Goal: Task Accomplishment & Management: Use online tool/utility

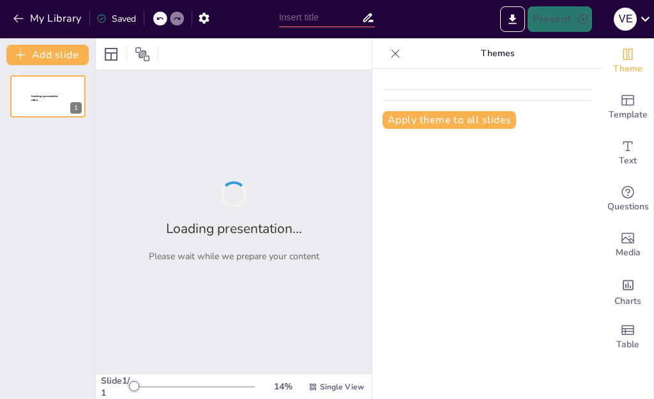
type input "Evaluating Performance Metrics of Half Wave Rectifiers"
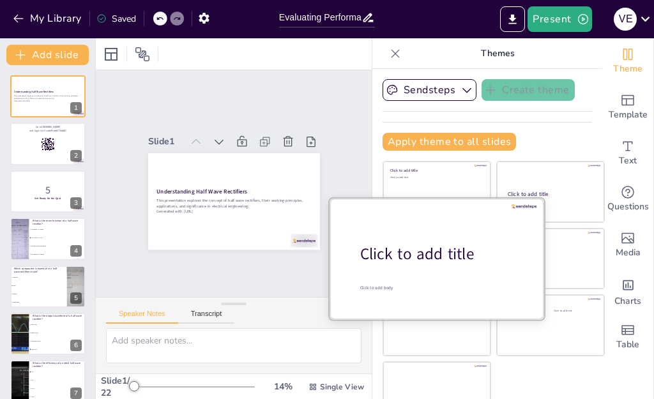
checkbox input "true"
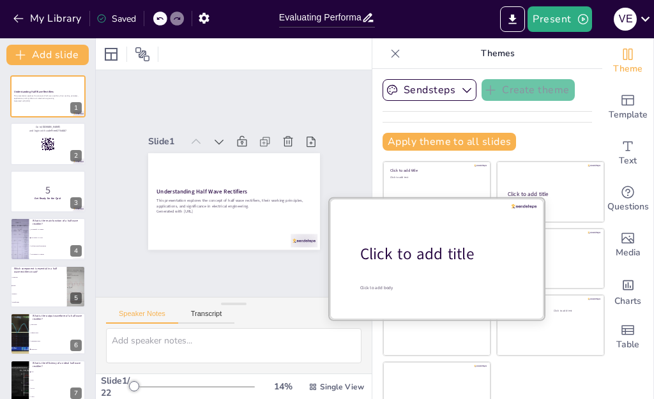
checkbox input "true"
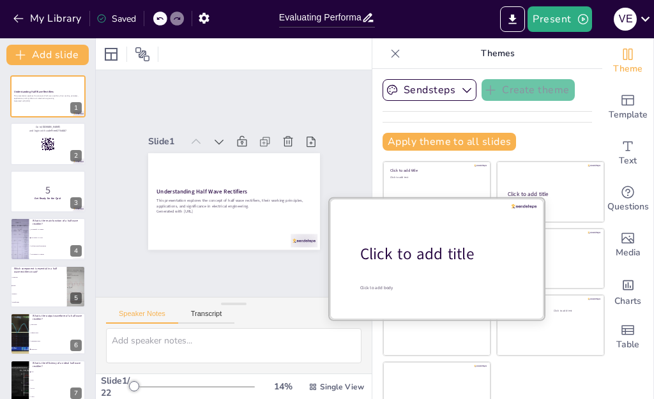
checkbox input "true"
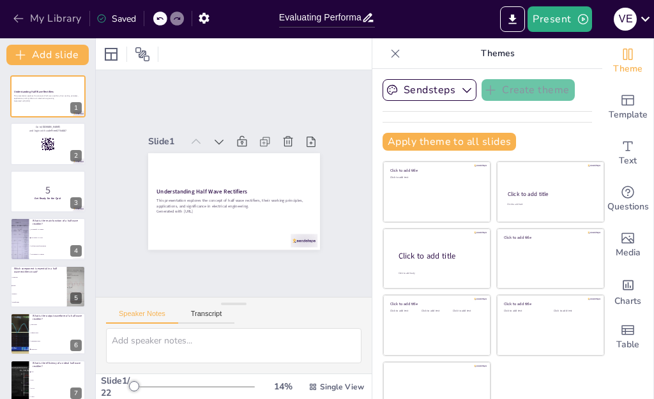
checkbox input "true"
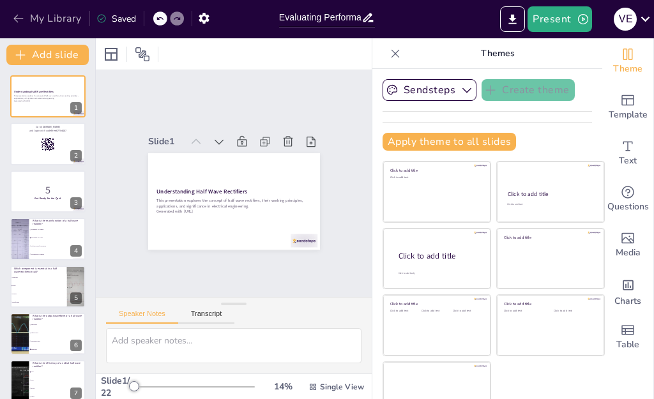
checkbox input "true"
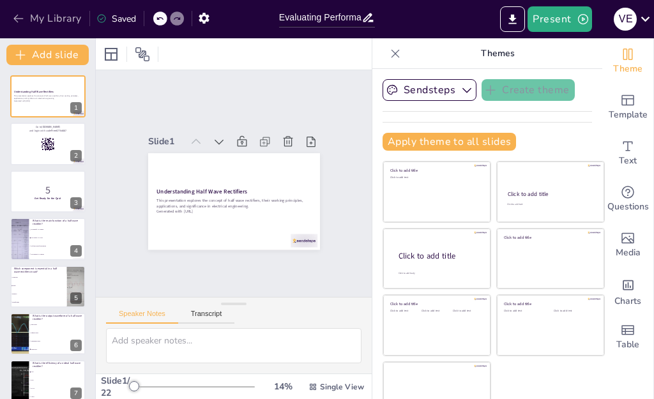
checkbox input "true"
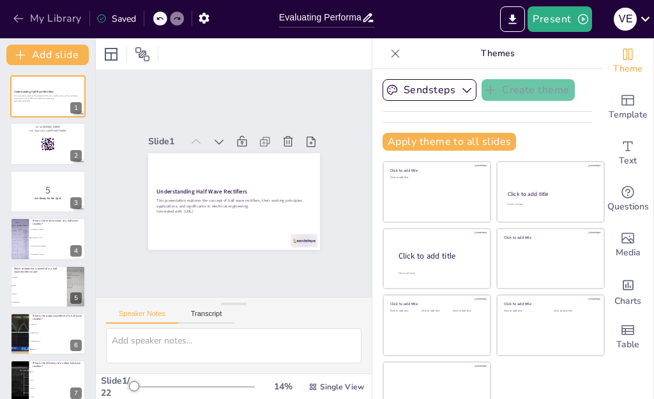
checkbox input "true"
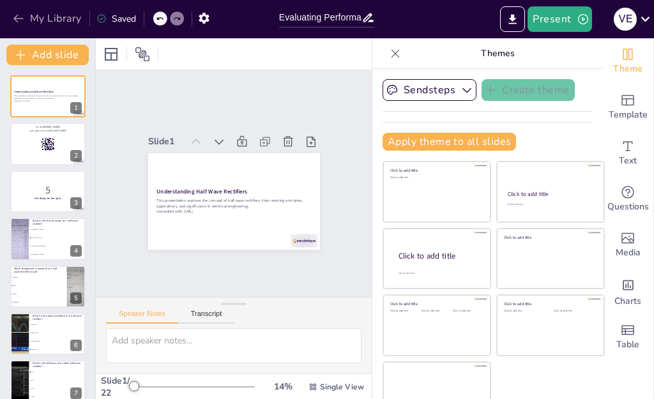
checkbox input "true"
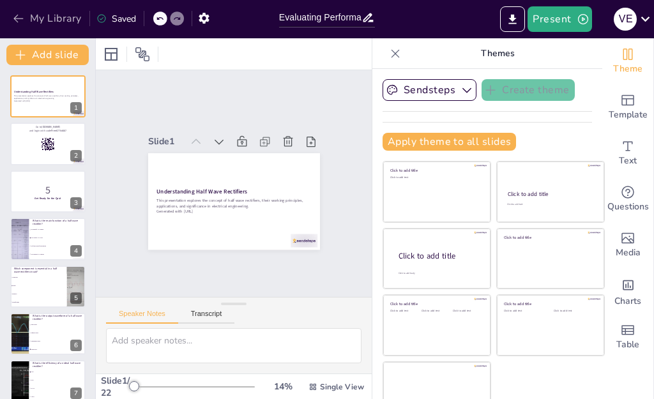
checkbox input "true"
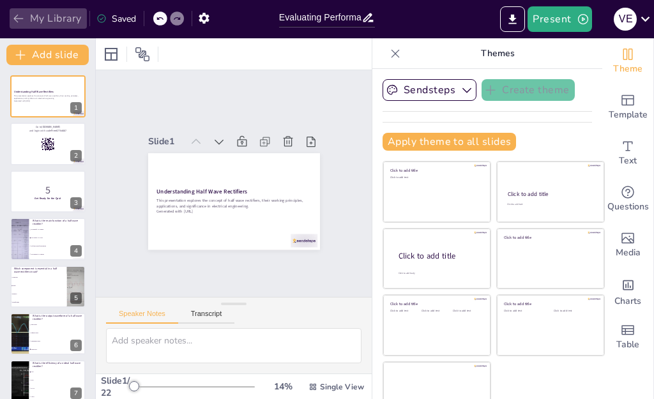
click at [13, 13] on icon "button" at bounding box center [18, 18] width 13 height 13
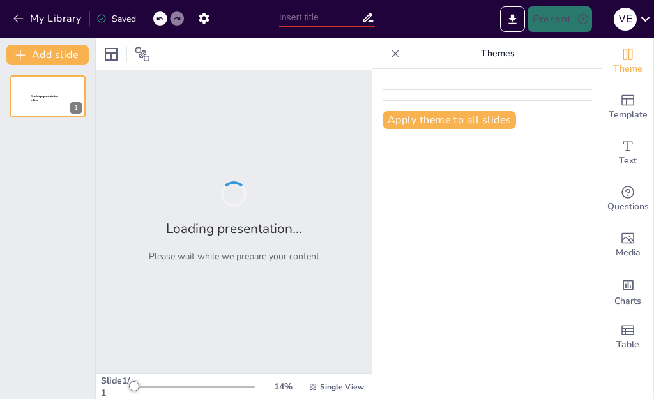
type input "Mastering Vector Analysis: A Comprehensive Quiz on Fundamental Concepts"
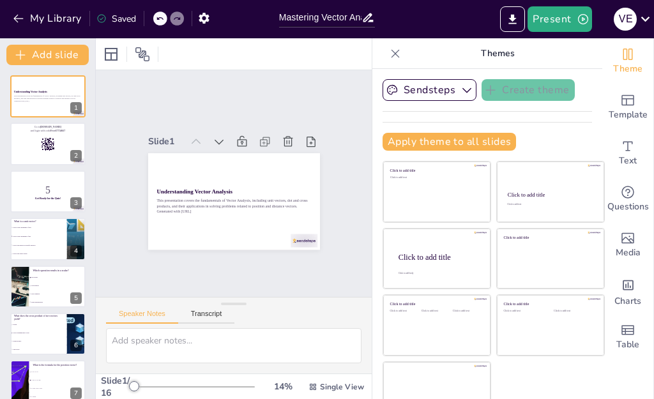
checkbox input "true"
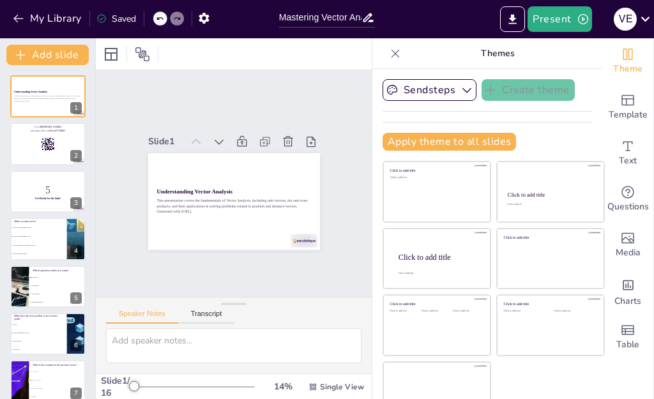
checkbox input "true"
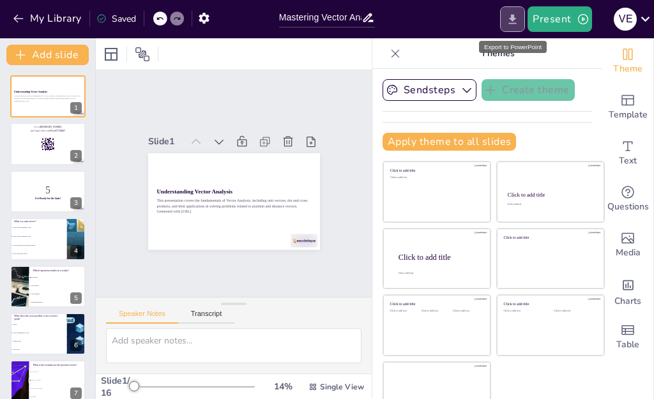
click at [510, 18] on icon "Export to PowerPoint" at bounding box center [513, 19] width 8 height 10
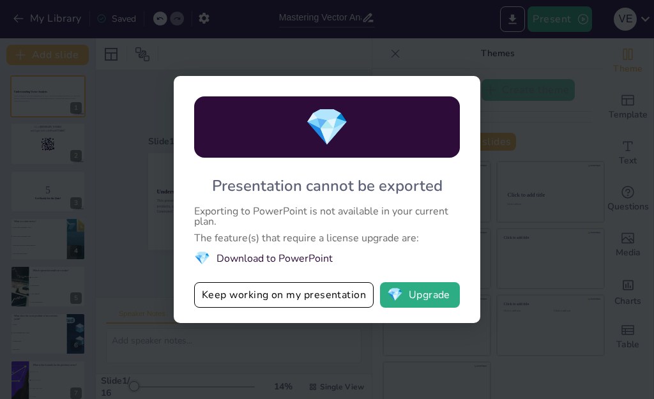
click at [197, 260] on span "💎" at bounding box center [202, 258] width 16 height 17
click at [530, 180] on div "💎 Presentation cannot be exported Exporting to PowerPoint is not available in y…" at bounding box center [327, 199] width 654 height 399
click at [485, 80] on div "💎 Presentation cannot be exported Exporting to PowerPoint is not available in y…" at bounding box center [327, 199] width 654 height 399
click at [469, 79] on div "💎 Presentation cannot be exported Exporting to PowerPoint is not available in y…" at bounding box center [327, 199] width 306 height 247
click at [374, 91] on div "💎 Presentation cannot be exported Exporting to PowerPoint is not available in y…" at bounding box center [327, 199] width 306 height 247
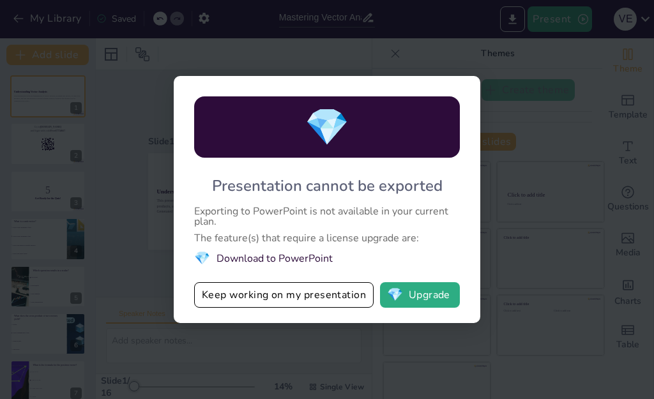
click at [339, 133] on span "💎" at bounding box center [327, 127] width 45 height 49
click at [467, 90] on div "💎 Presentation cannot be exported Exporting to PowerPoint is not available in y…" at bounding box center [327, 199] width 306 height 247
click at [533, 69] on div "💎 Presentation cannot be exported Exporting to PowerPoint is not available in y…" at bounding box center [327, 199] width 654 height 399
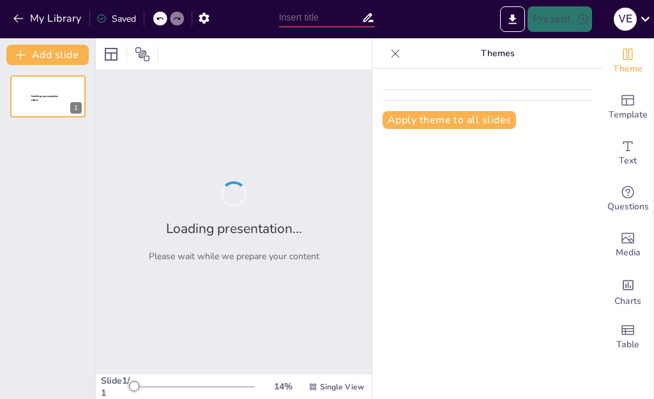
type input "Mastering Vector Analysis: A Comprehensive Quiz on Fundamental Concepts"
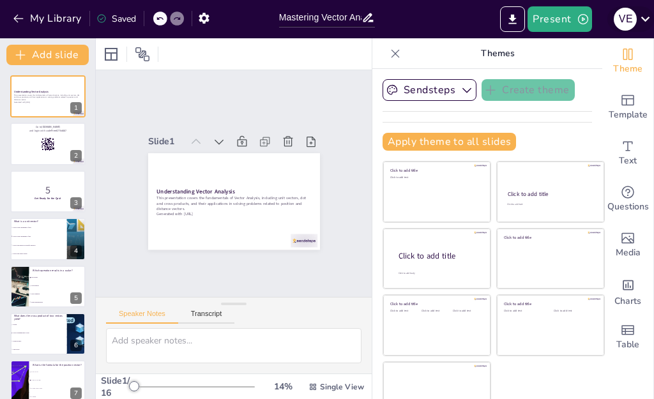
checkbox input "true"
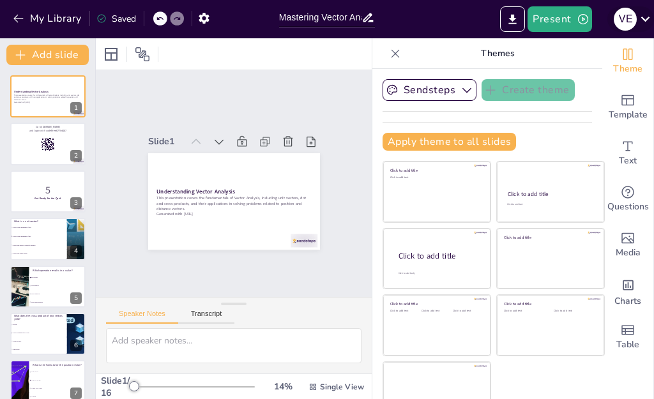
checkbox input "true"
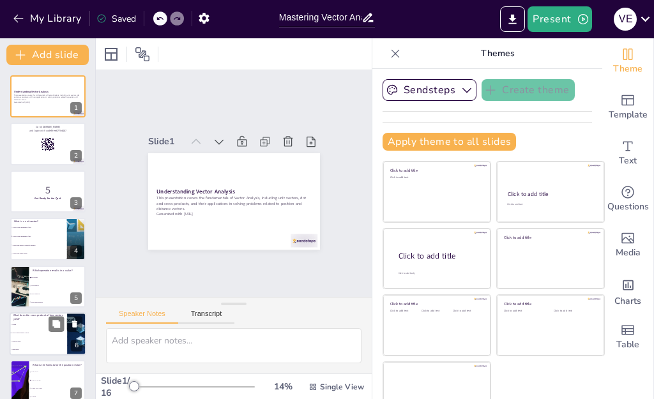
checkbox input "true"
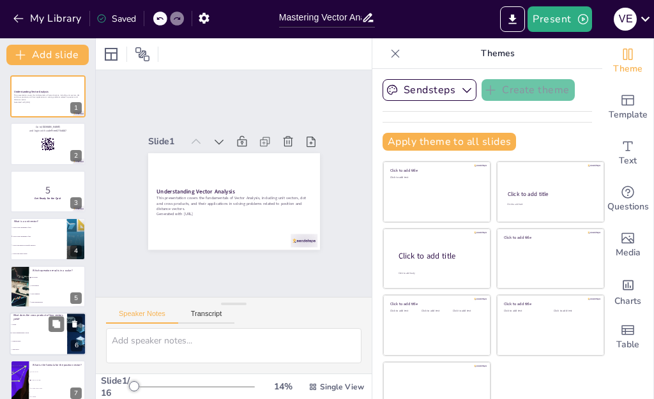
checkbox input "true"
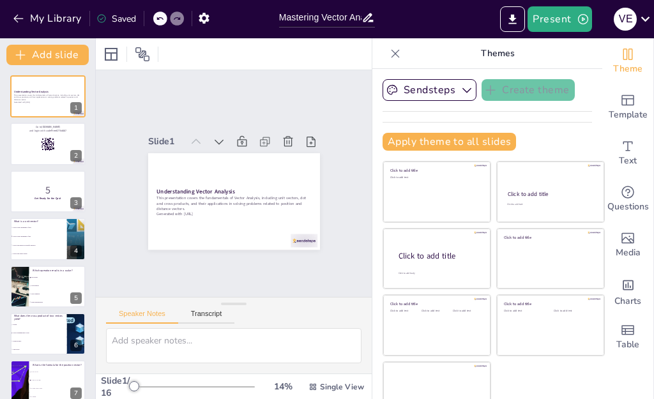
checkbox input "true"
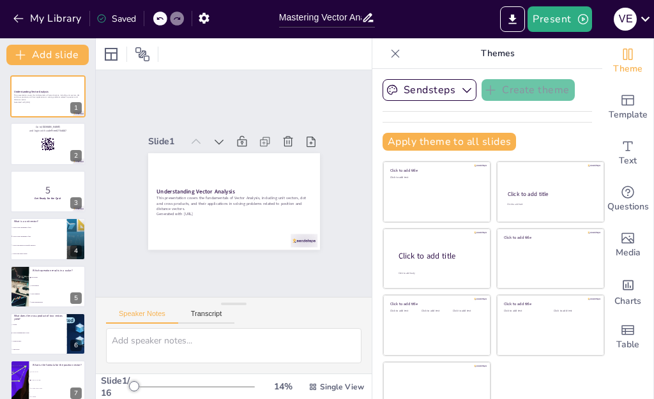
checkbox input "true"
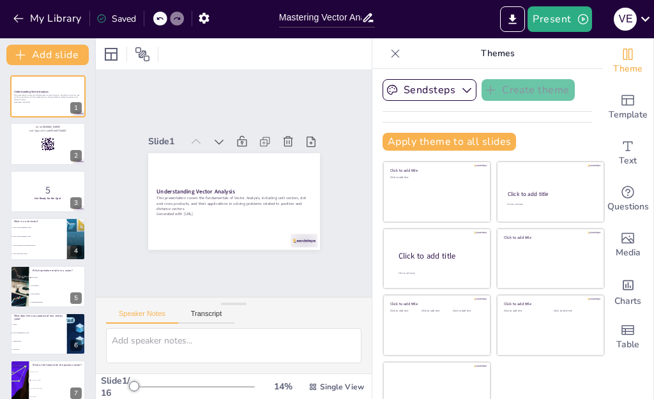
checkbox input "true"
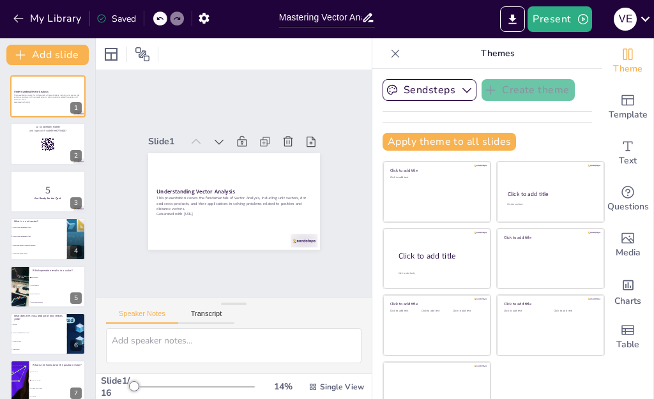
checkbox input "true"
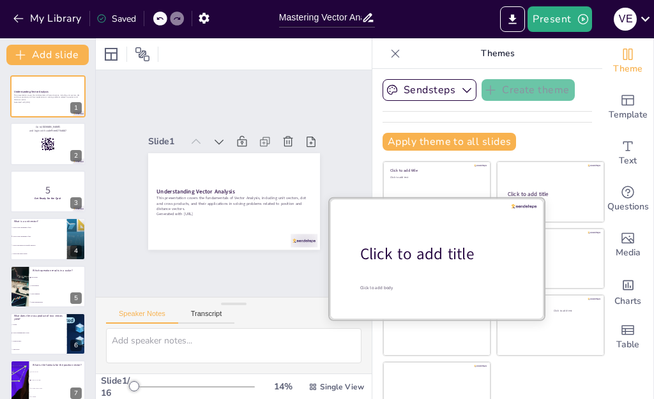
checkbox input "true"
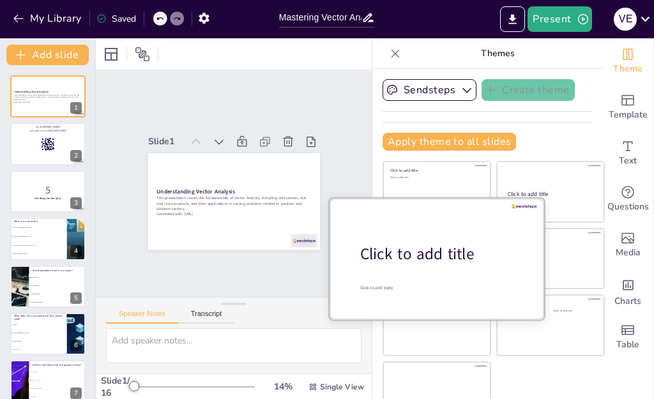
checkbox input "true"
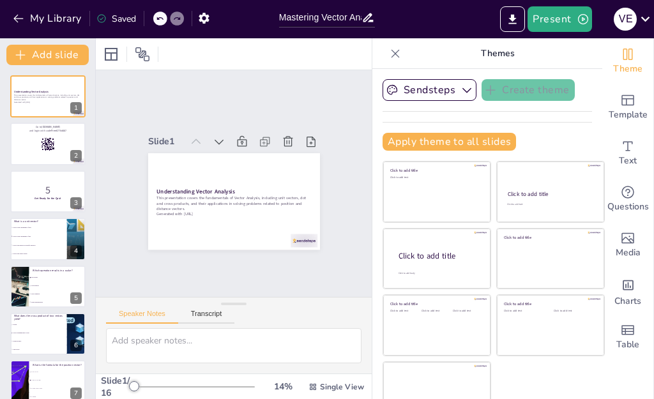
checkbox input "true"
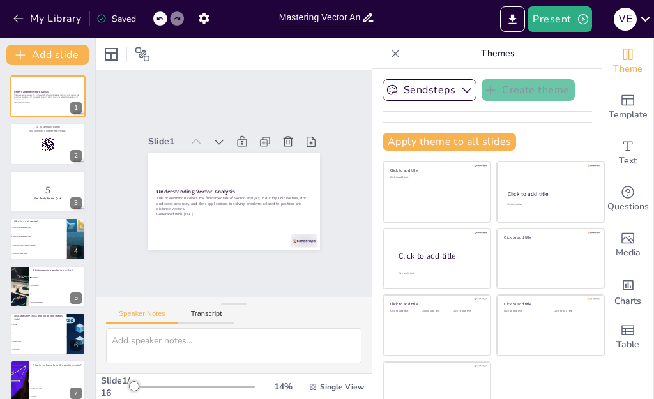
checkbox input "true"
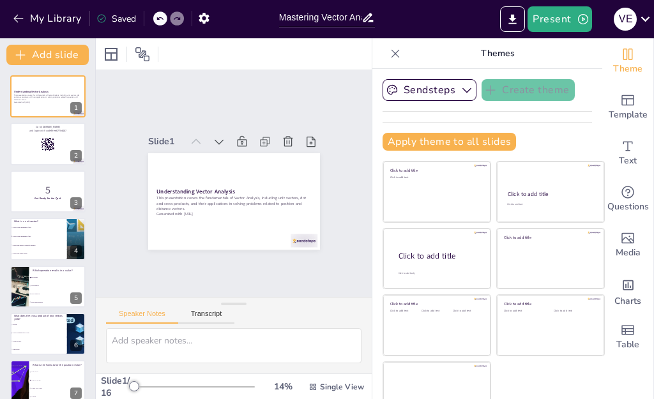
checkbox input "true"
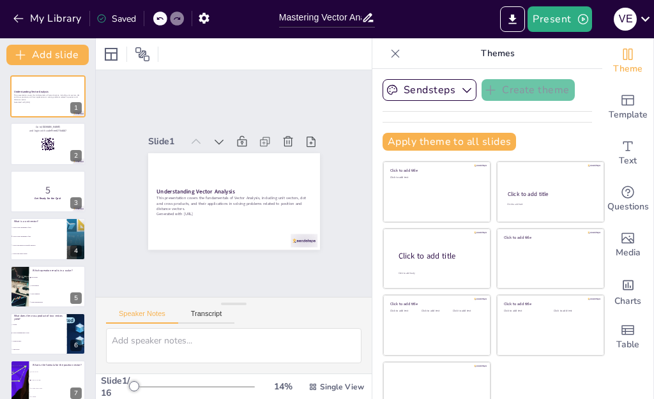
checkbox input "true"
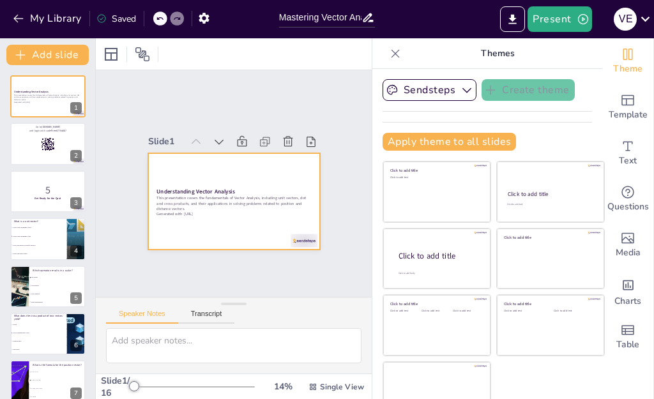
checkbox input "true"
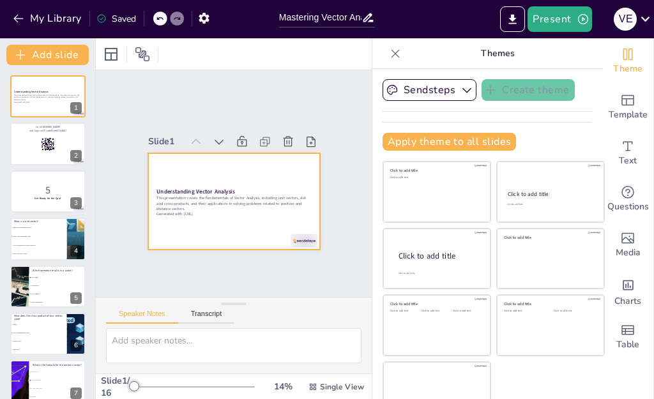
checkbox input "true"
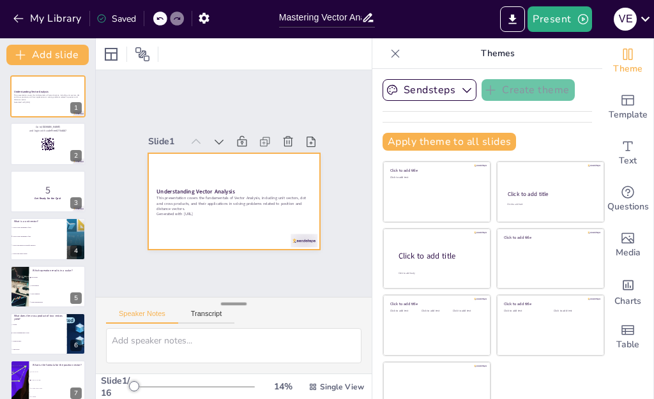
checkbox input "true"
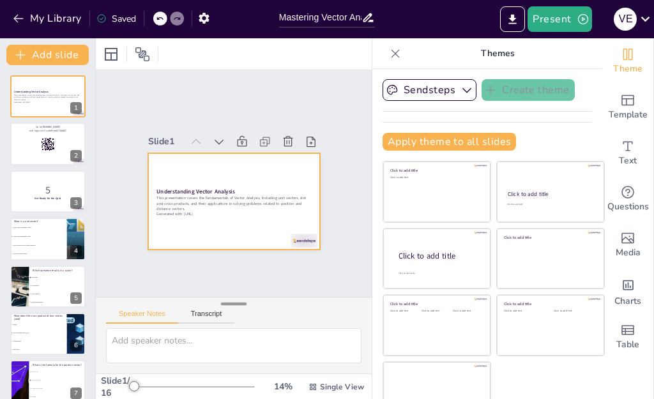
checkbox input "true"
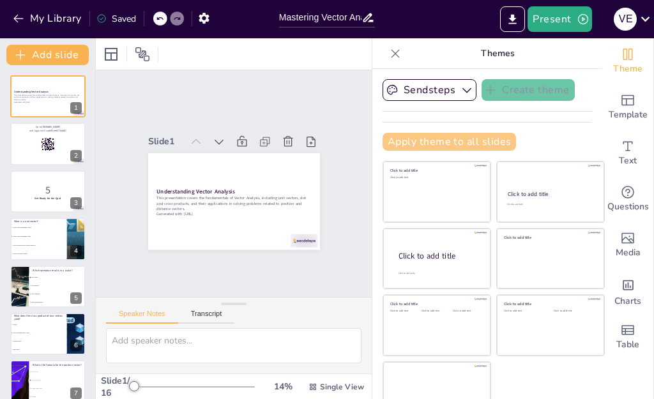
checkbox input "true"
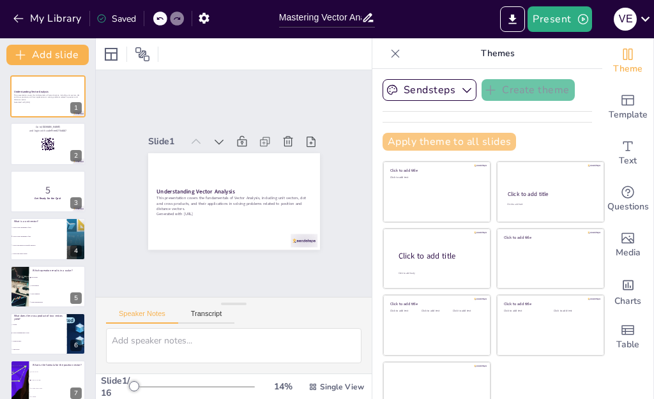
checkbox input "true"
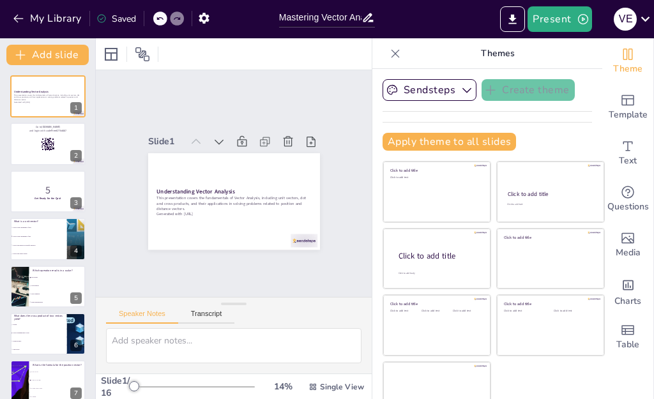
checkbox input "true"
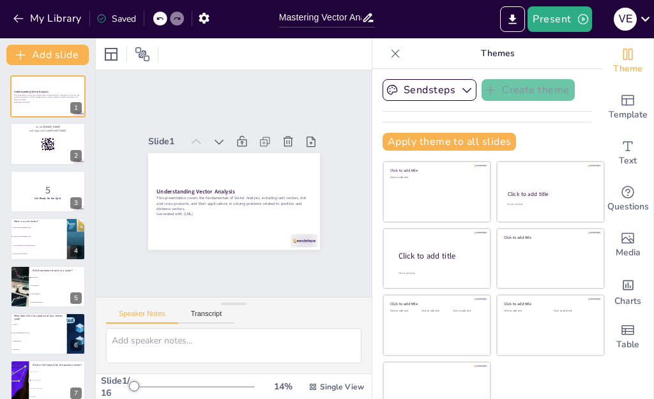
checkbox input "true"
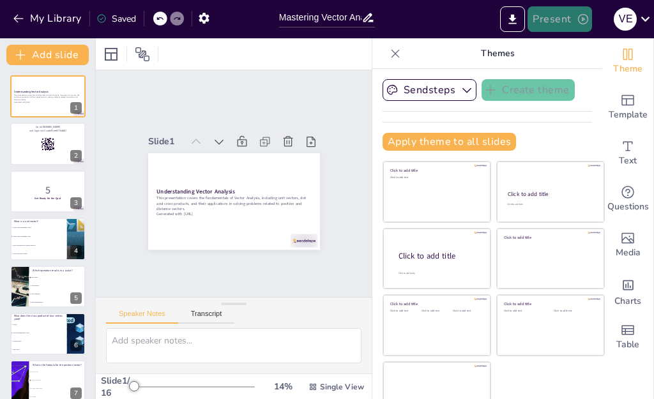
click at [550, 14] on button "Present" at bounding box center [559, 19] width 64 height 26
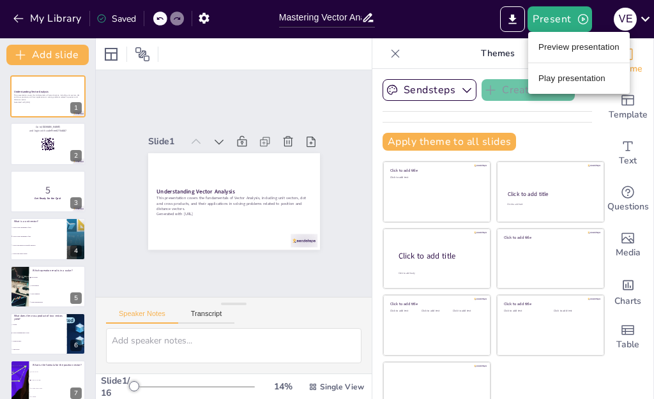
click at [574, 75] on li "Play presentation" at bounding box center [579, 78] width 102 height 20
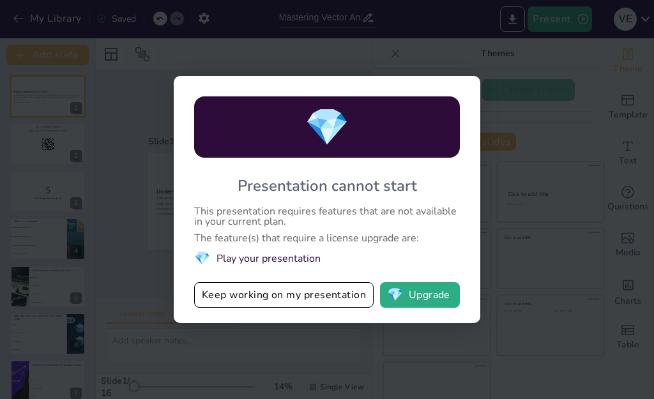
click at [321, 127] on span "💎" at bounding box center [327, 127] width 45 height 49
click at [14, 17] on div "💎 Presentation cannot start This presentation requires features that are not av…" at bounding box center [327, 199] width 654 height 399
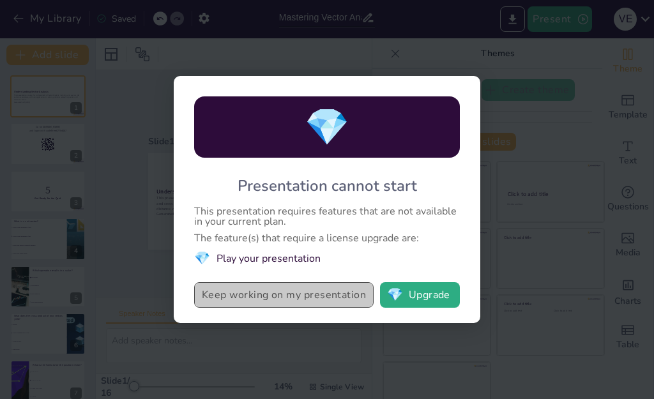
click at [365, 294] on button "Keep working on my presentation" at bounding box center [283, 295] width 179 height 26
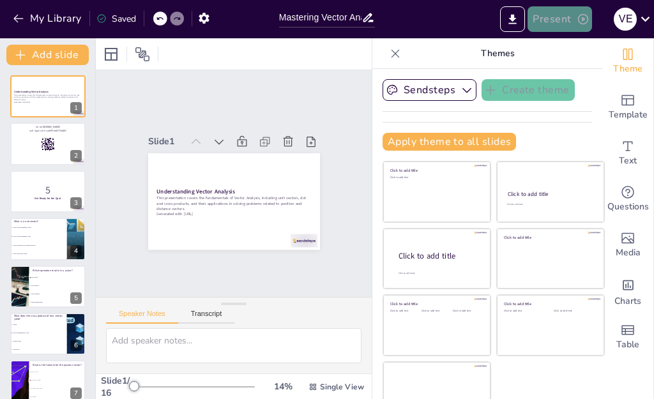
click at [568, 19] on button "Present" at bounding box center [559, 19] width 64 height 26
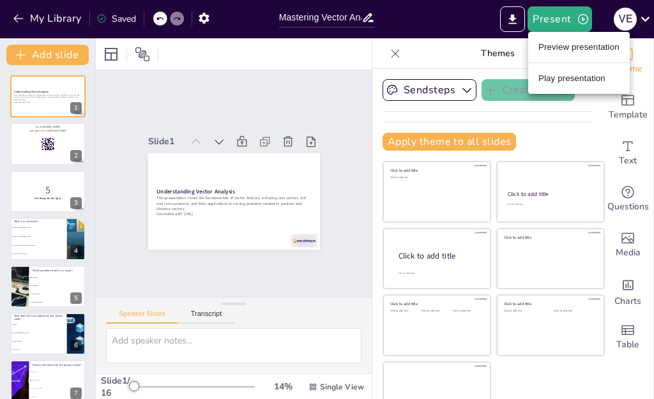
click at [567, 45] on li "Preview presentation" at bounding box center [579, 47] width 102 height 20
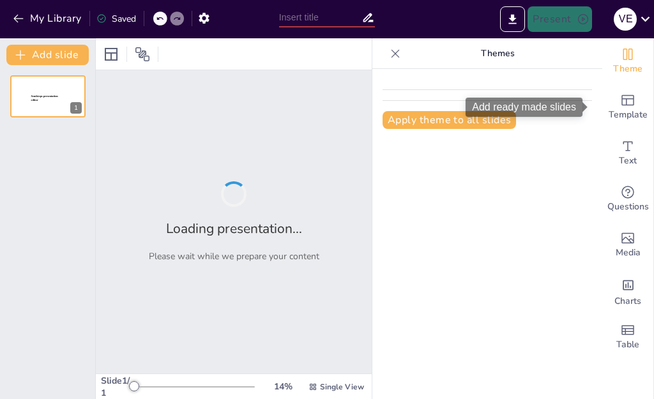
type input "Mastering Vector Analysis: A Comprehensive Quiz on Fundamental Concepts"
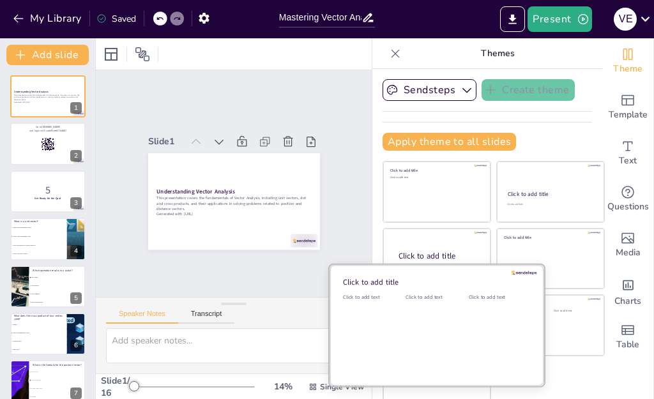
checkbox input "true"
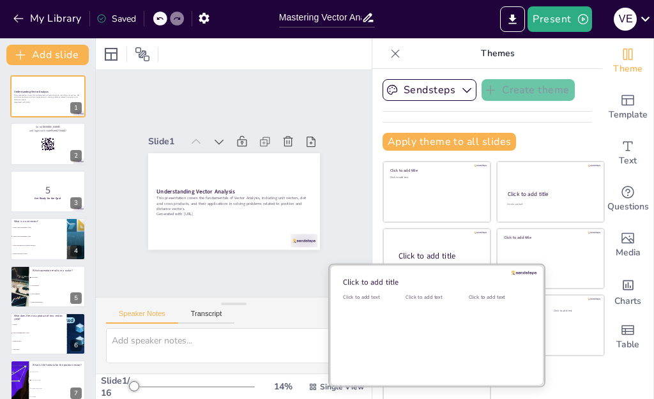
checkbox input "true"
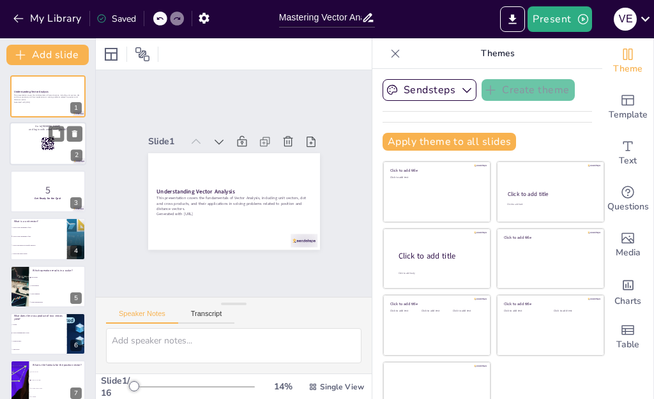
checkbox input "true"
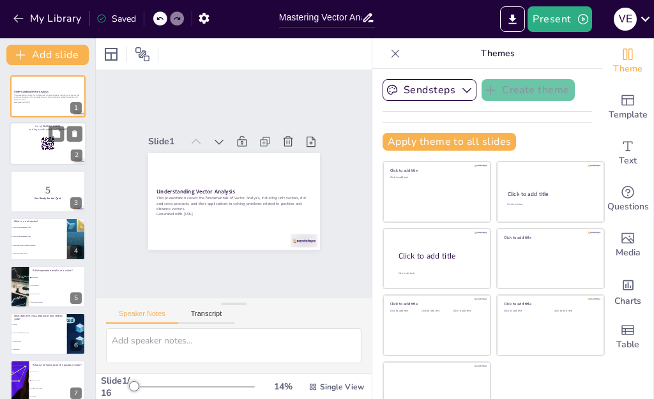
checkbox input "true"
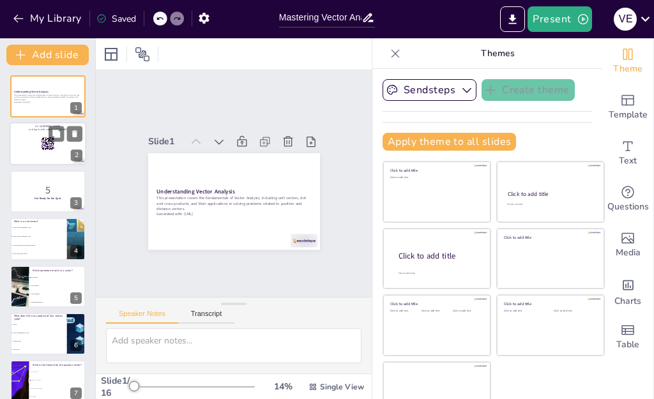
checkbox input "true"
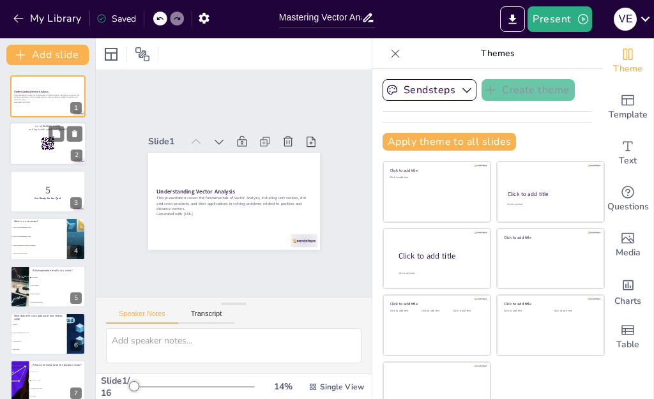
checkbox input "true"
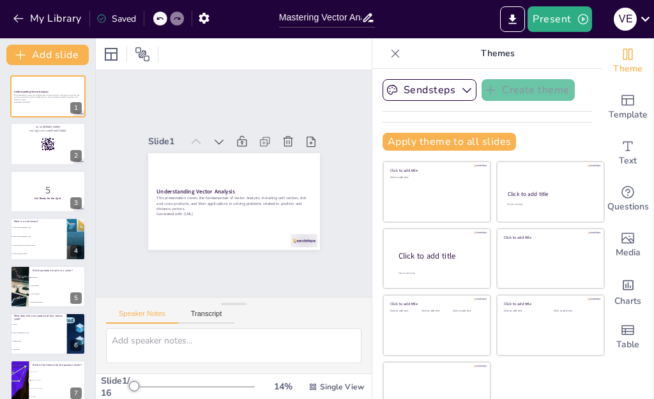
checkbox input "true"
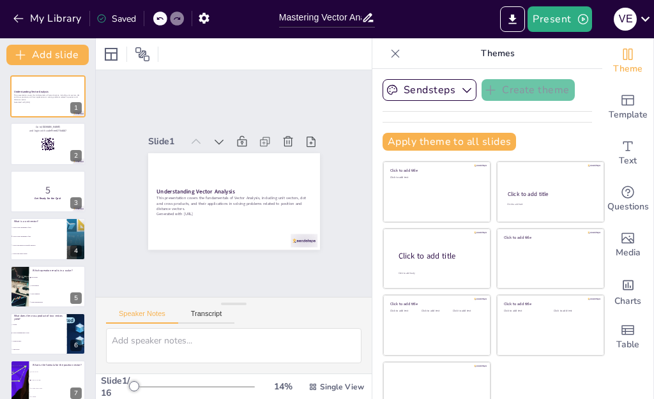
checkbox input "true"
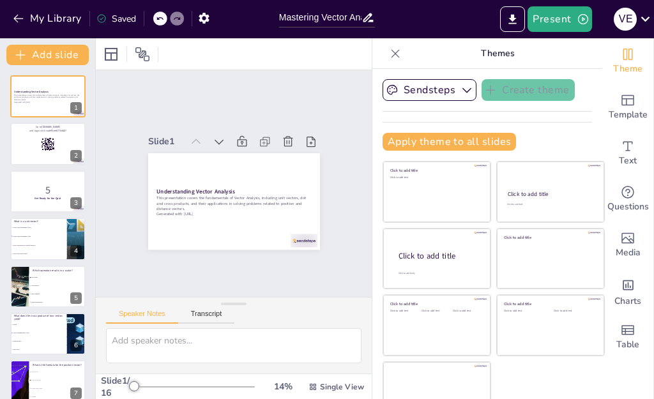
checkbox input "true"
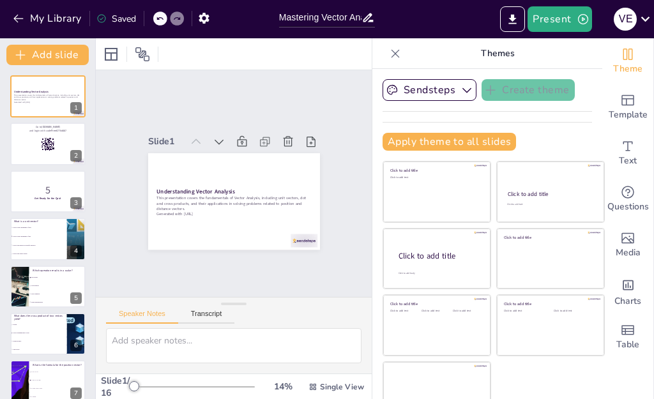
checkbox input "true"
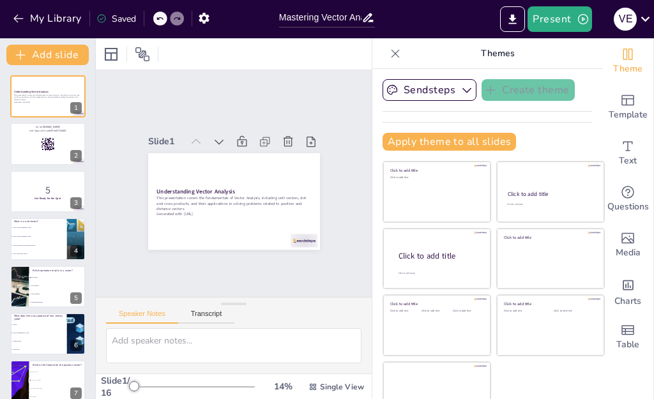
checkbox input "true"
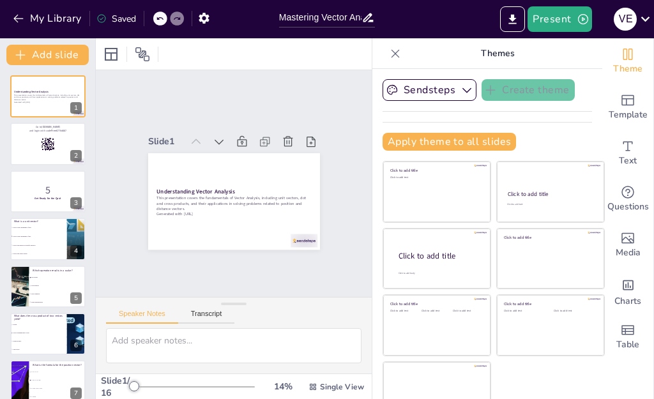
checkbox input "true"
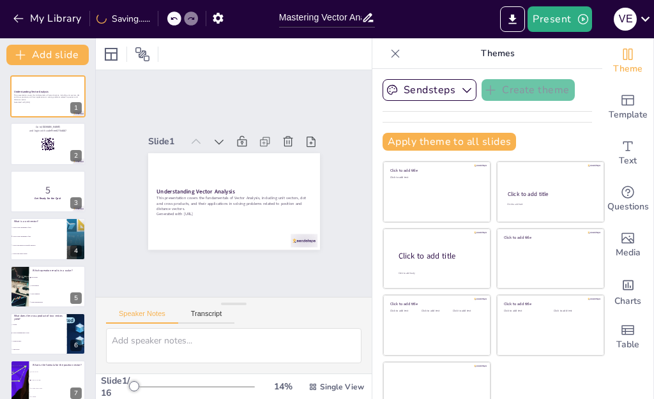
checkbox input "true"
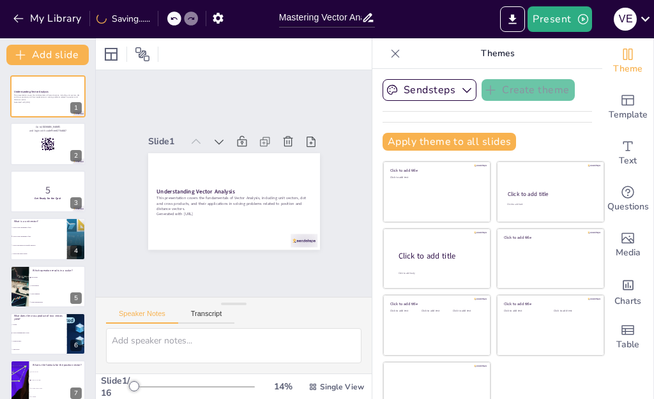
checkbox input "true"
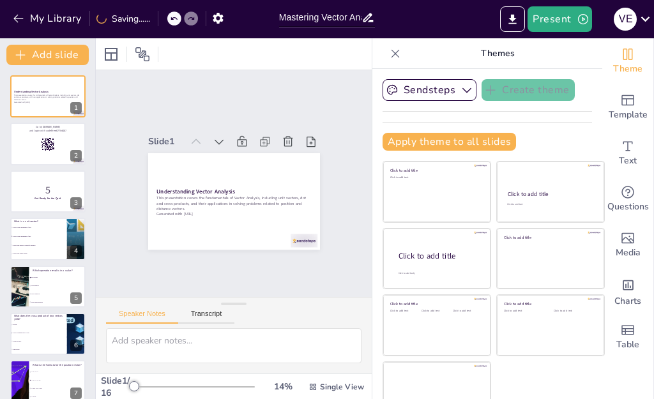
checkbox input "true"
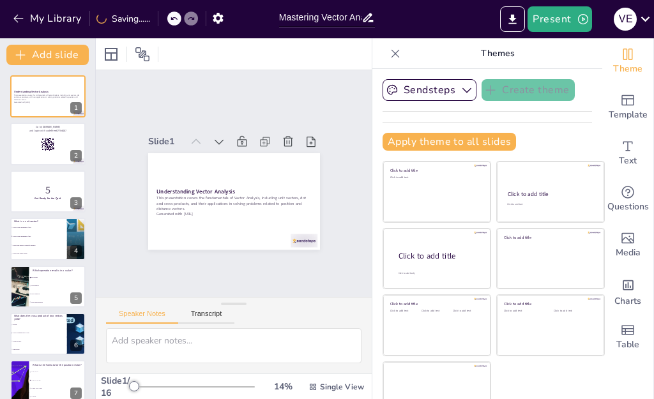
checkbox input "true"
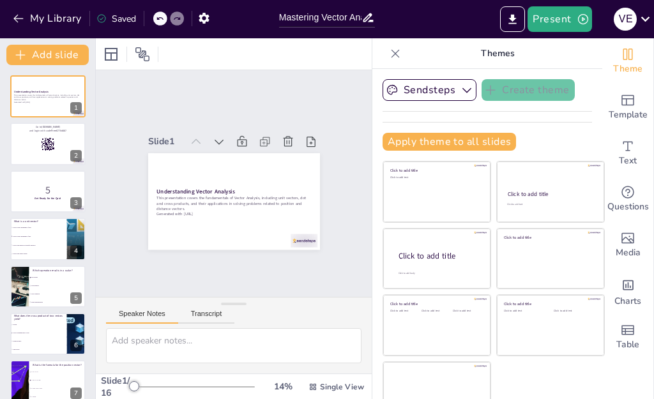
click at [149, 314] on button "Speaker Notes" at bounding box center [142, 317] width 72 height 14
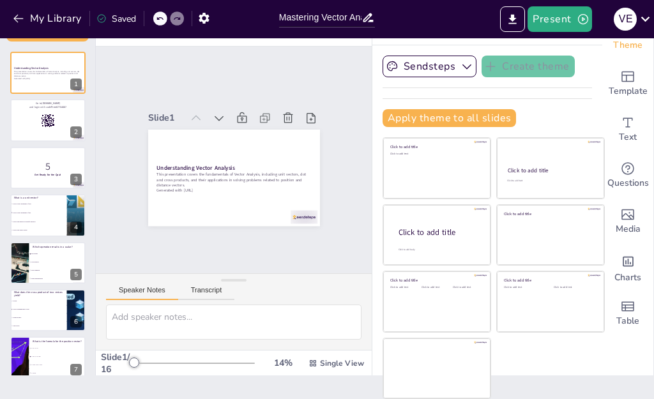
click at [128, 291] on button "Speaker Notes" at bounding box center [142, 293] width 72 height 14
click at [200, 287] on button "Transcript" at bounding box center [206, 293] width 57 height 14
click at [127, 279] on button "Speaker Notes" at bounding box center [142, 285] width 72 height 14
click at [460, 69] on icon "button" at bounding box center [466, 66] width 13 height 13
click at [200, 17] on icon "button" at bounding box center [204, 18] width 10 height 11
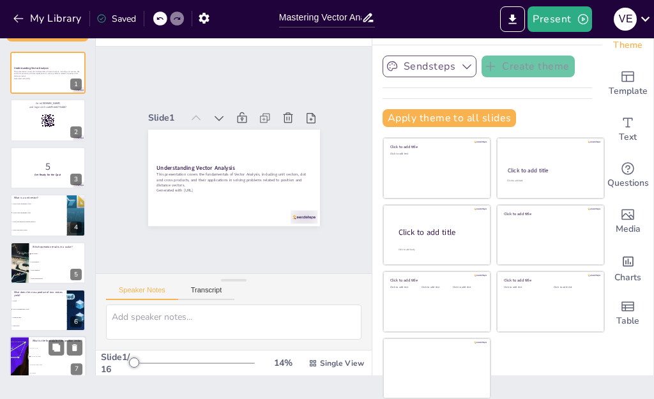
checkbox input "true"
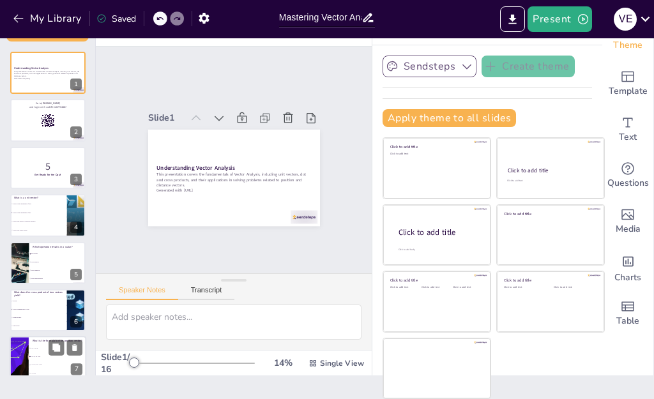
checkbox input "true"
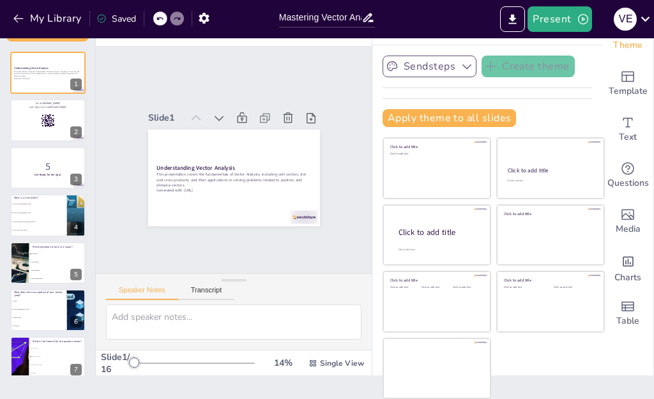
checkbox input "true"
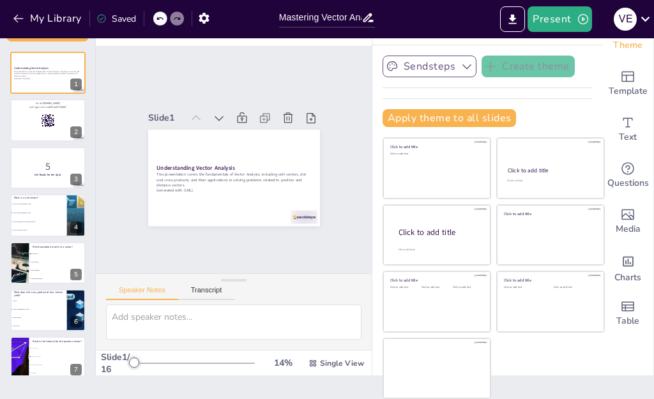
checkbox input "true"
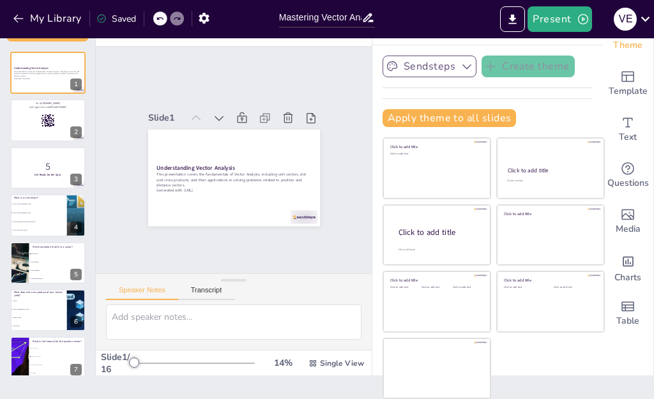
checkbox input "true"
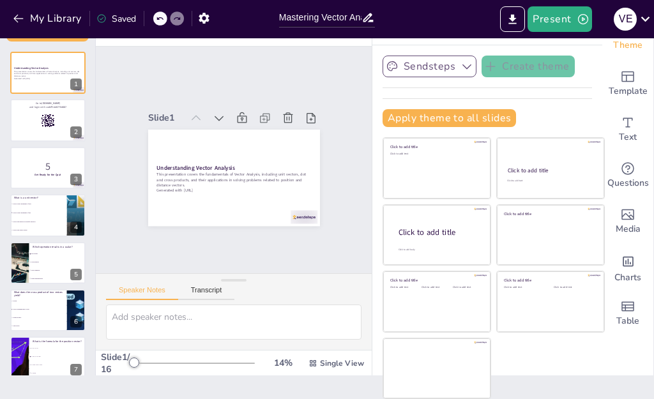
checkbox input "true"
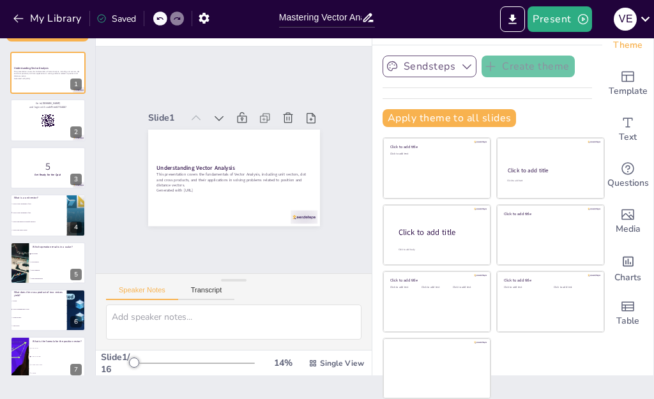
checkbox input "true"
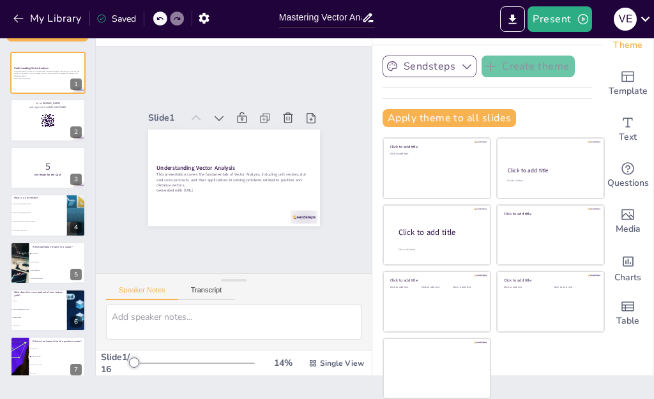
checkbox input "true"
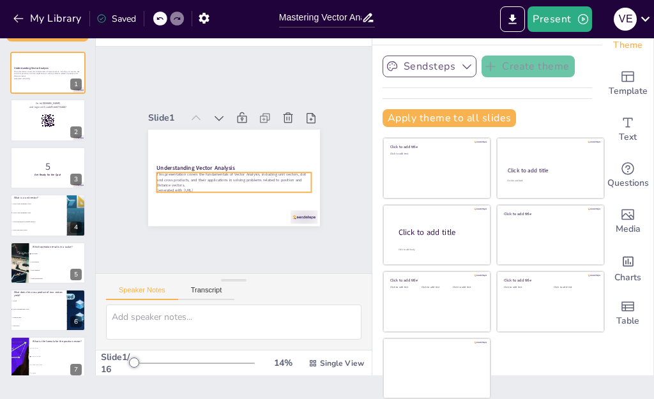
checkbox input "true"
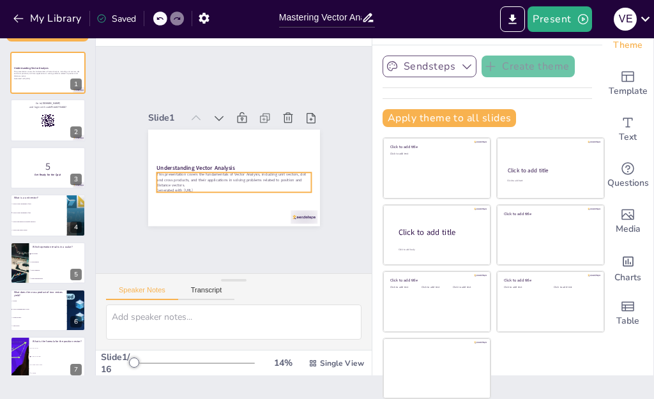
checkbox input "true"
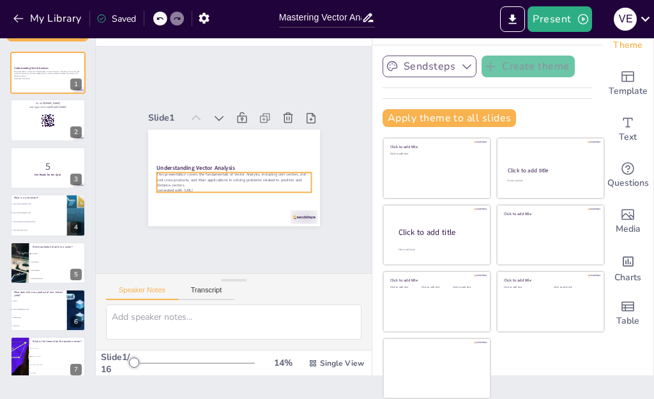
checkbox input "true"
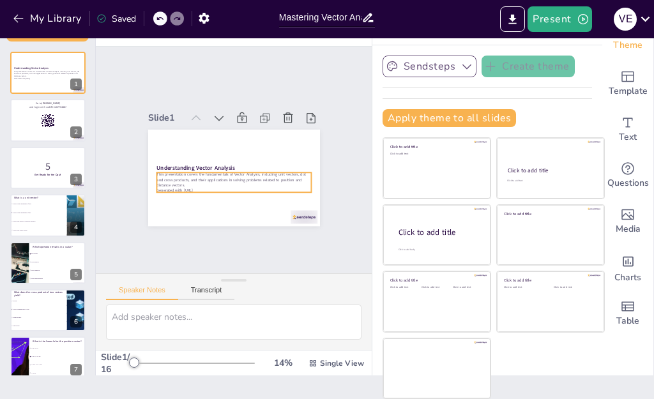
checkbox input "true"
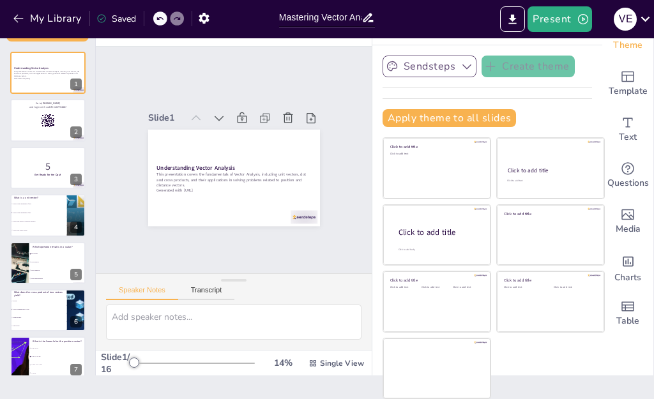
checkbox input "true"
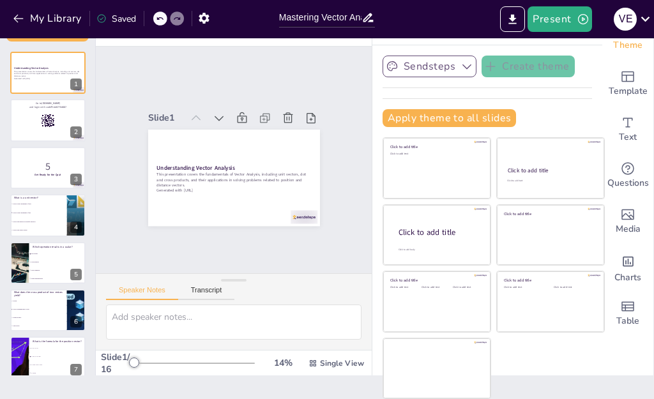
checkbox input "true"
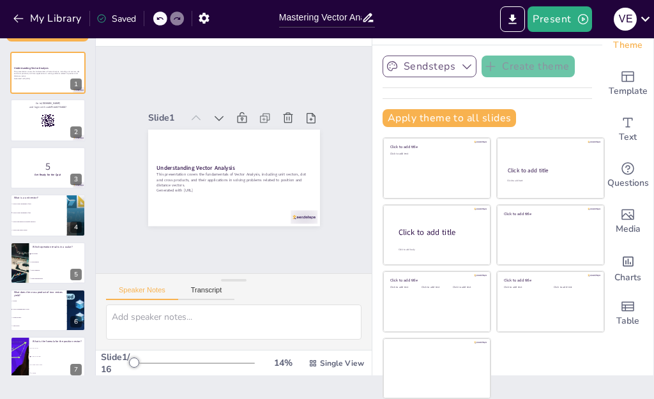
checkbox input "true"
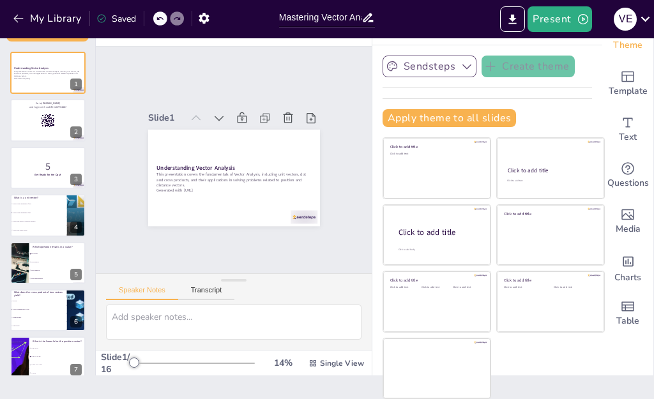
checkbox input "true"
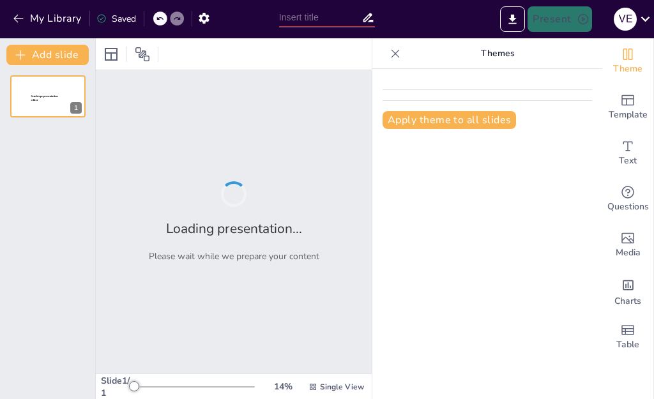
type input "Mastering Vector Analysis: A Comprehensive Quiz on Fundamental Concepts"
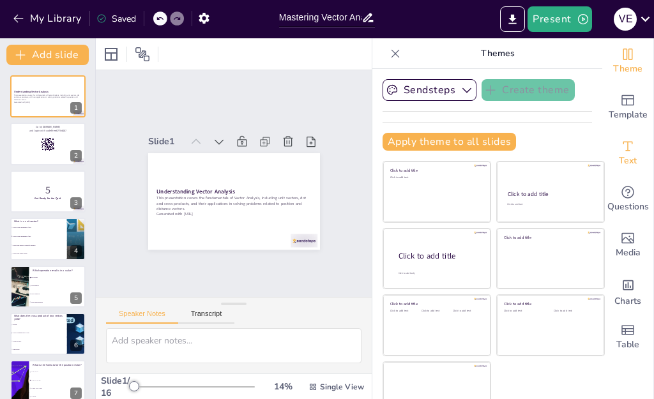
checkbox input "true"
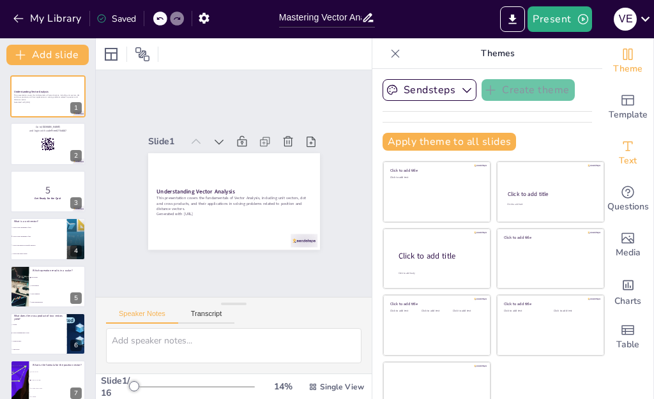
checkbox input "true"
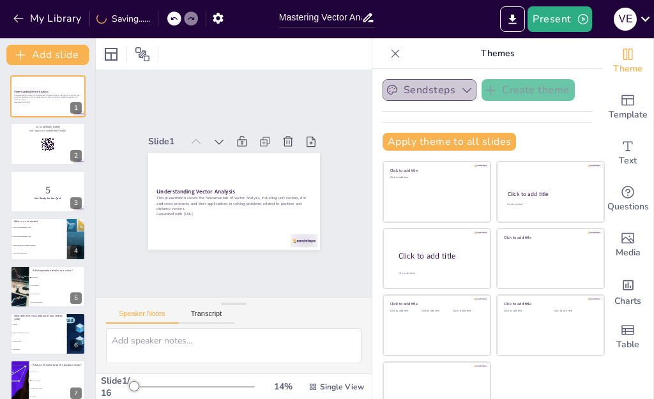
click at [460, 93] on icon "button" at bounding box center [466, 90] width 13 height 13
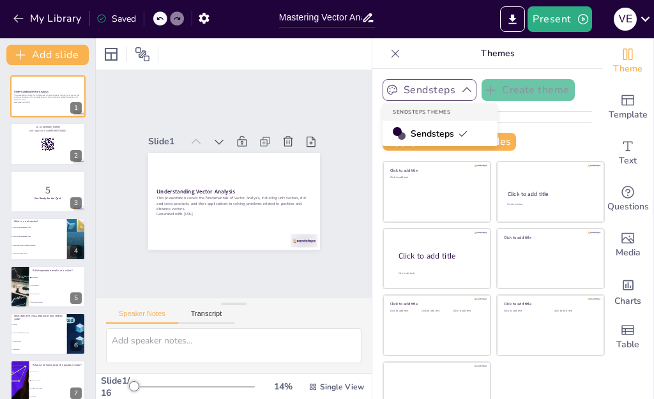
click at [411, 133] on span "Sendsteps" at bounding box center [439, 134] width 57 height 12
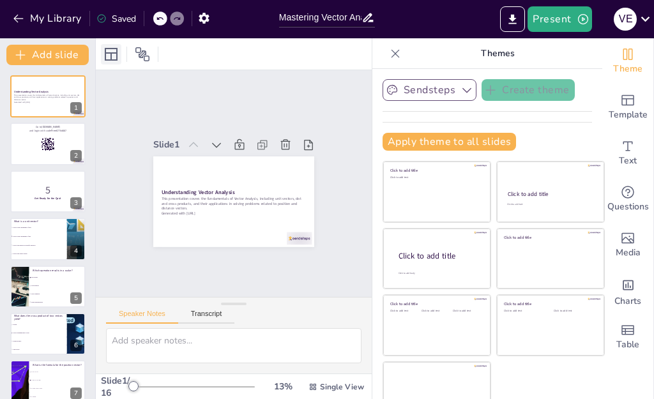
click at [113, 52] on icon at bounding box center [110, 54] width 15 height 15
checkbox input "true"
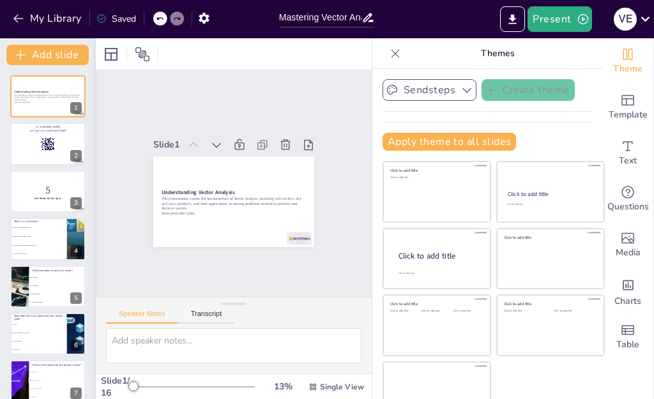
checkbox input "true"
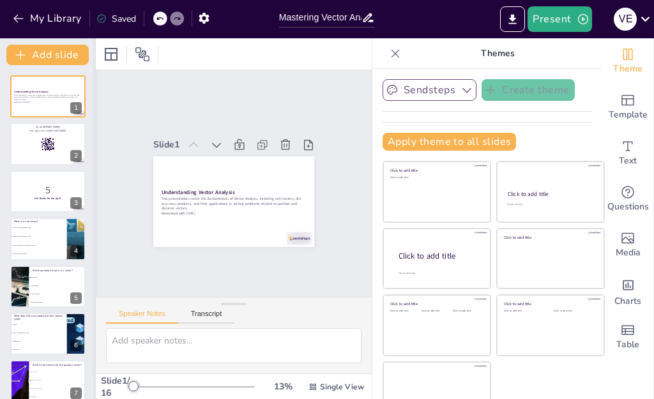
checkbox input "true"
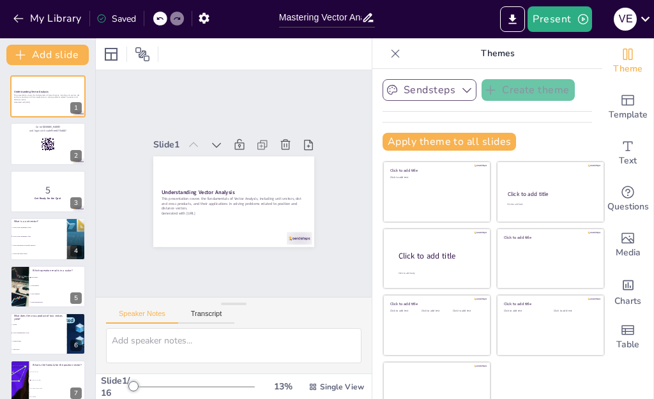
checkbox input "true"
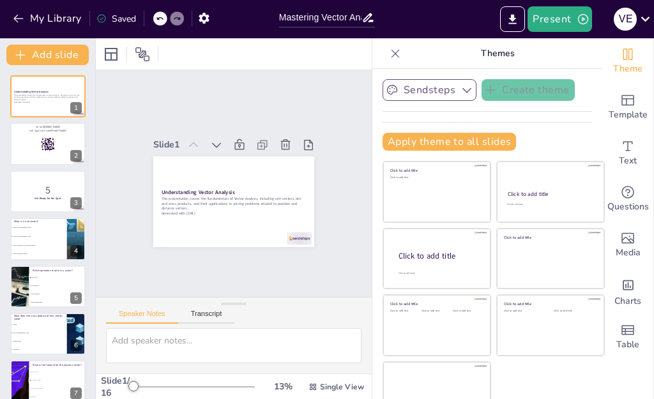
checkbox input "true"
click at [219, 54] on div at bounding box center [234, 53] width 276 height 31
checkbox input "true"
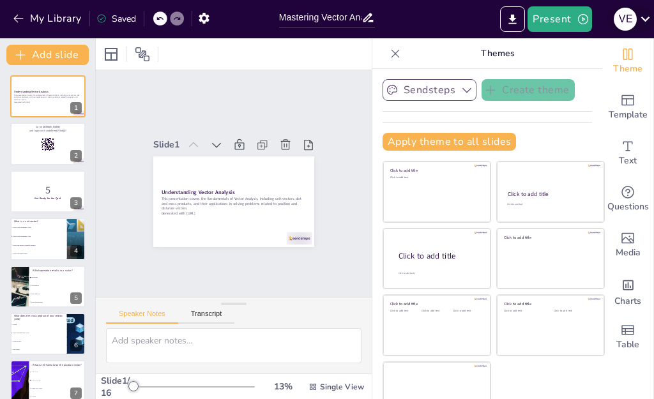
checkbox input "true"
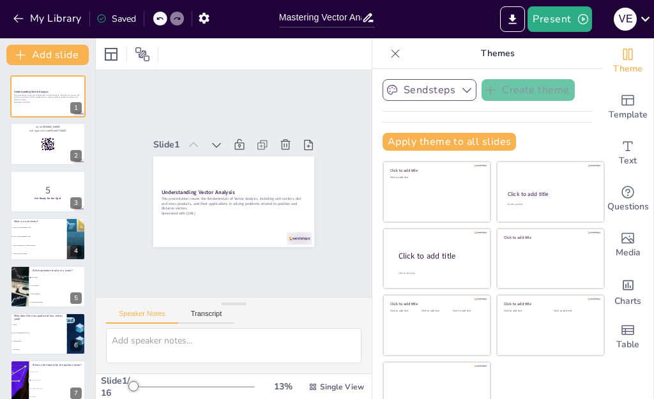
checkbox input "true"
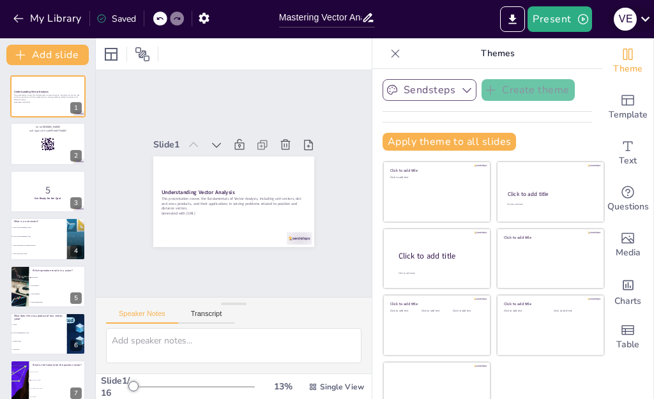
checkbox input "true"
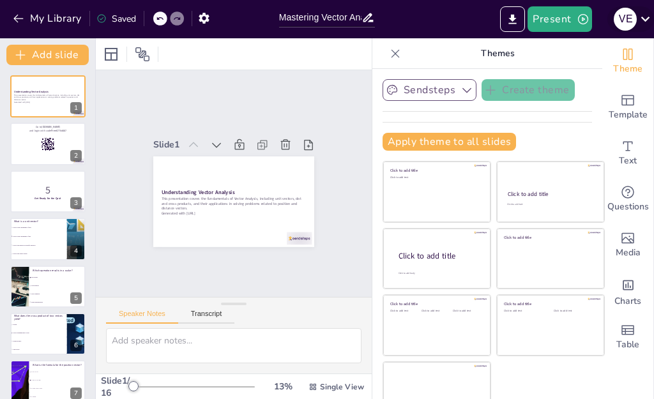
checkbox input "true"
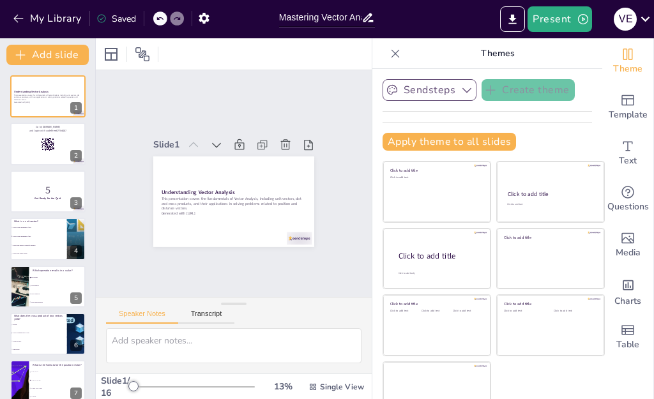
checkbox input "true"
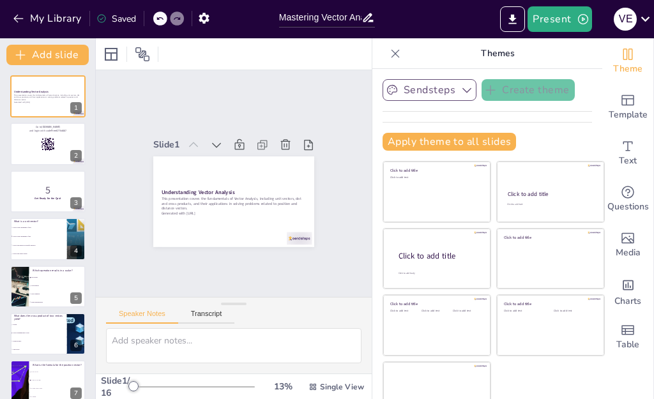
checkbox input "true"
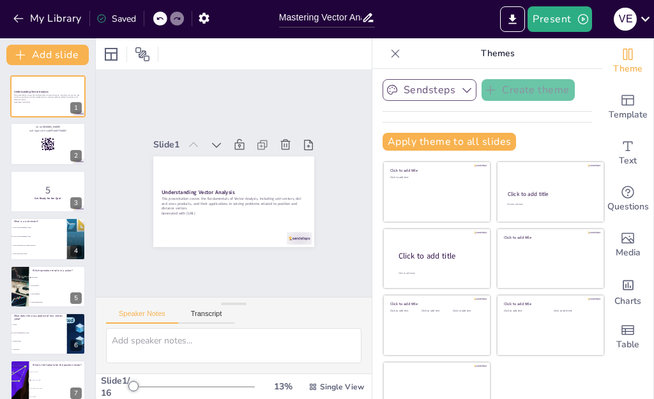
checkbox input "true"
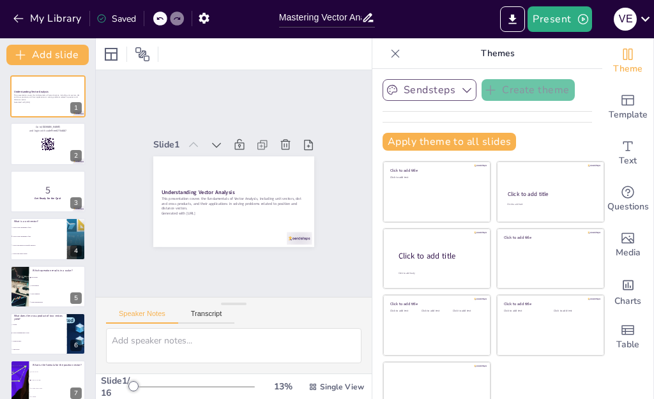
checkbox input "true"
